Goal: Information Seeking & Learning: Learn about a topic

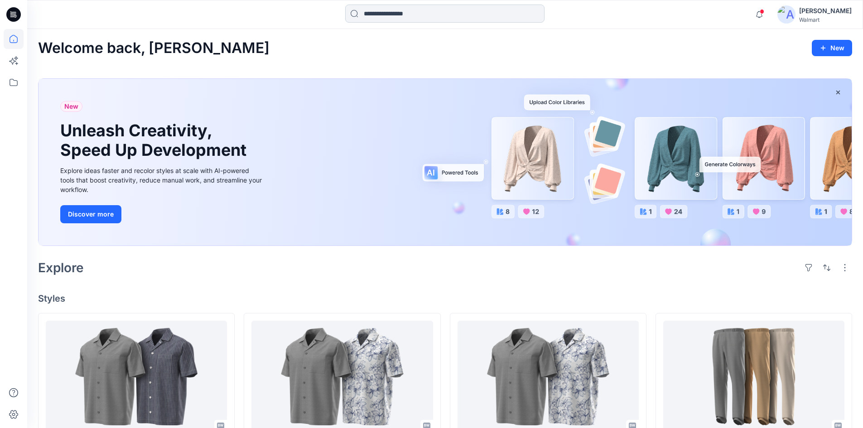
click at [407, 8] on input at bounding box center [444, 14] width 199 height 18
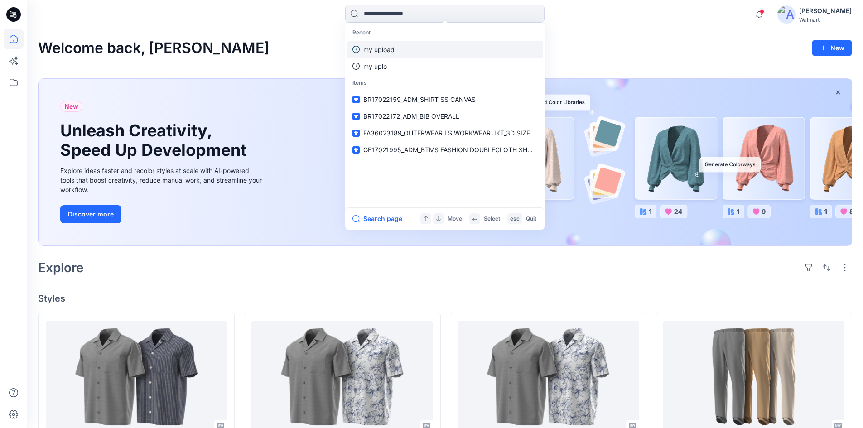
click at [396, 43] on link "my upload" at bounding box center [445, 49] width 196 height 17
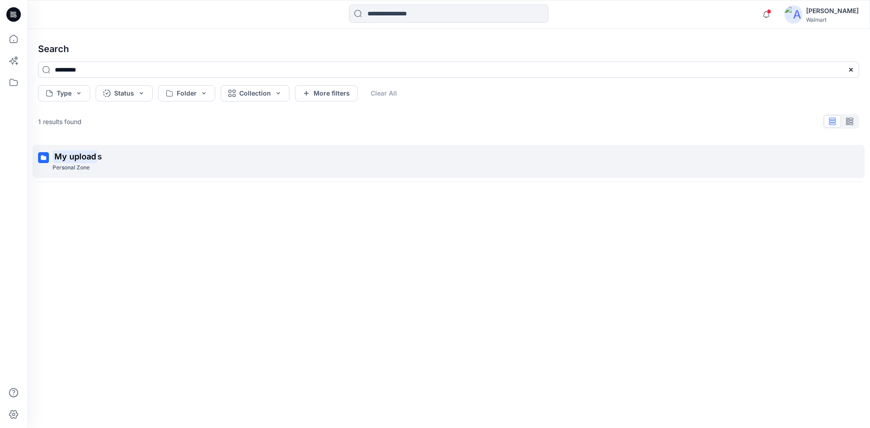
click at [87, 154] on mark "My upload" at bounding box center [75, 156] width 45 height 13
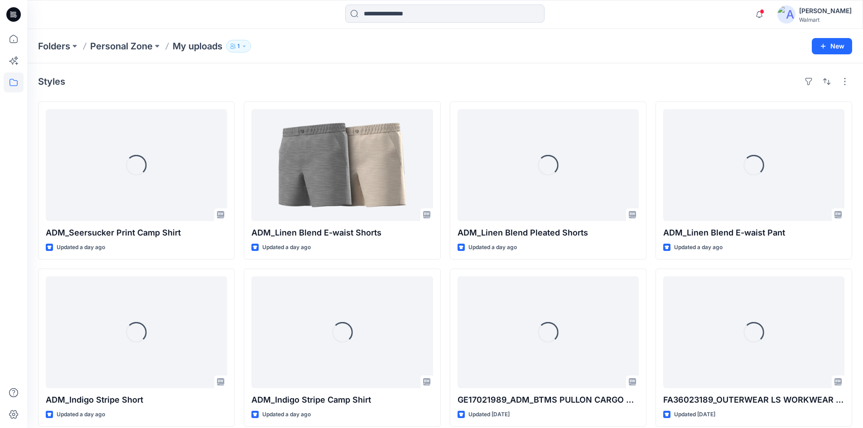
click at [557, 83] on div "Styles" at bounding box center [445, 81] width 814 height 14
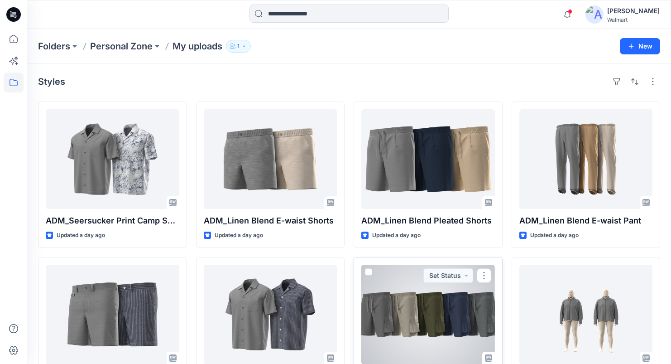
click at [482, 310] on div at bounding box center [428, 315] width 134 height 100
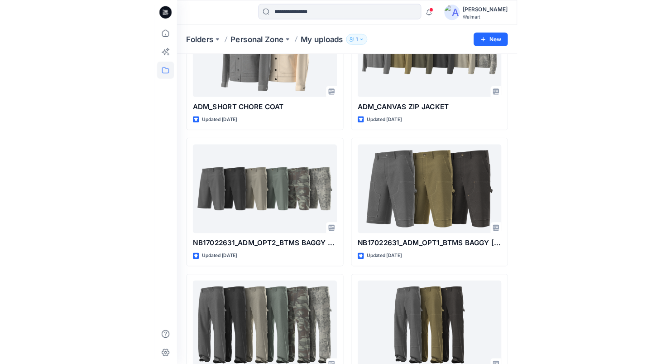
scroll to position [485, 0]
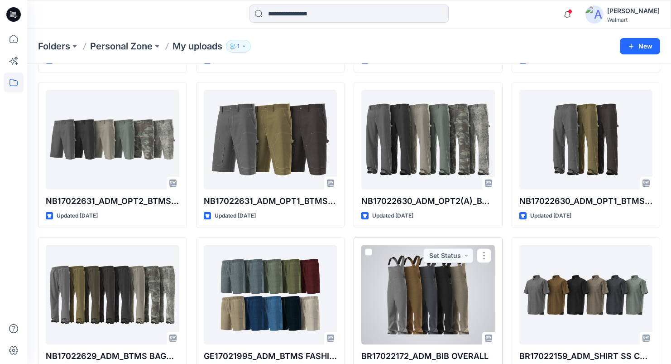
click at [454, 298] on div at bounding box center [428, 295] width 134 height 100
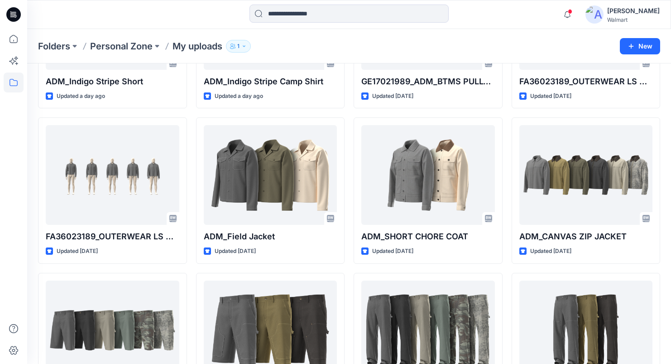
scroll to position [282, 0]
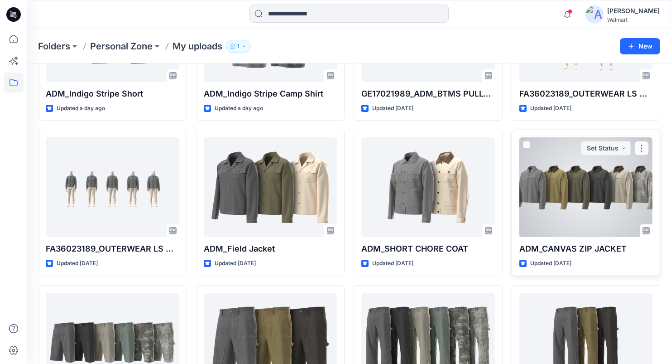
click at [560, 219] on div at bounding box center [587, 187] width 134 height 100
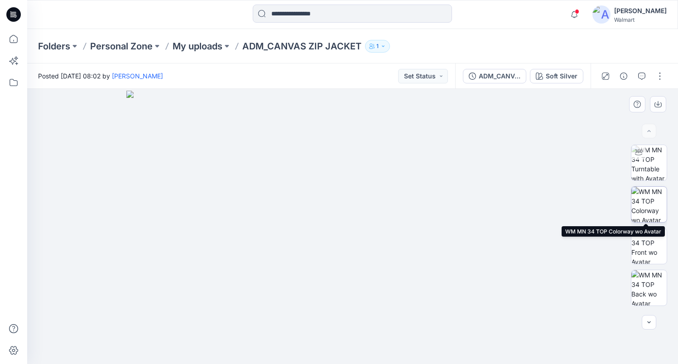
click at [640, 207] on img at bounding box center [648, 204] width 35 height 35
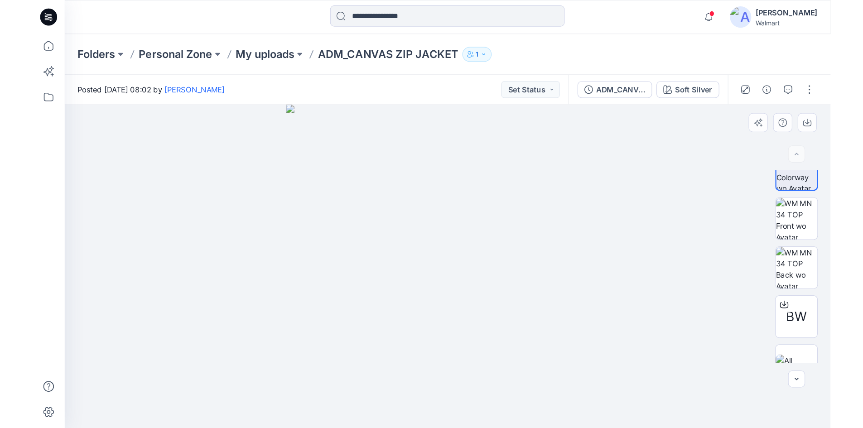
scroll to position [81, 0]
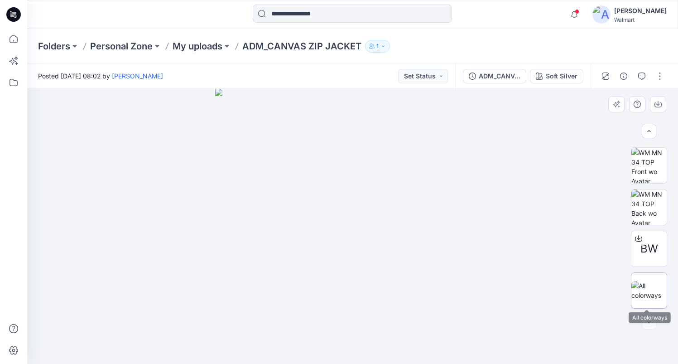
click at [658, 290] on img at bounding box center [648, 290] width 35 height 19
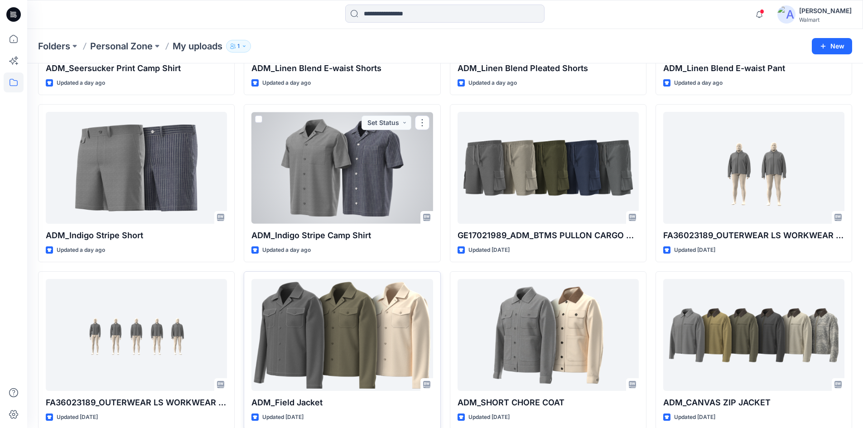
scroll to position [119, 0]
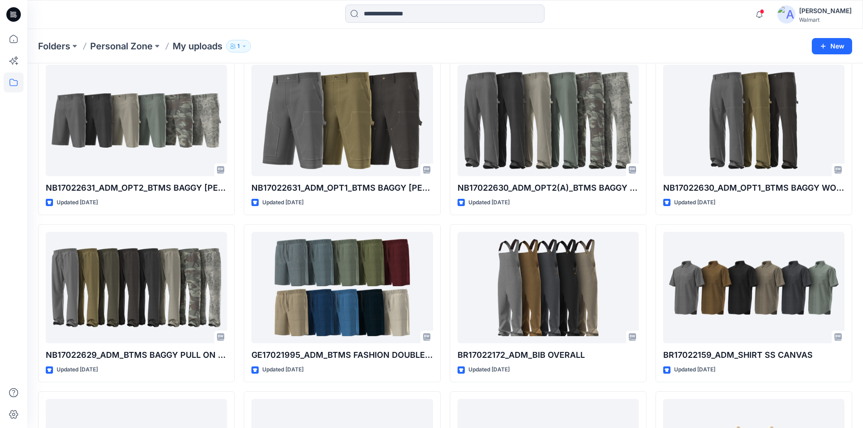
scroll to position [572, 0]
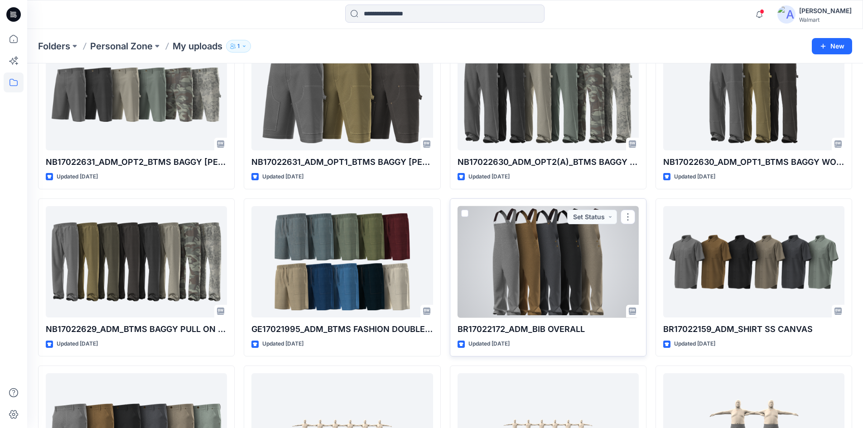
click at [570, 258] on div at bounding box center [547, 262] width 181 height 112
